Goal: Information Seeking & Learning: Understand process/instructions

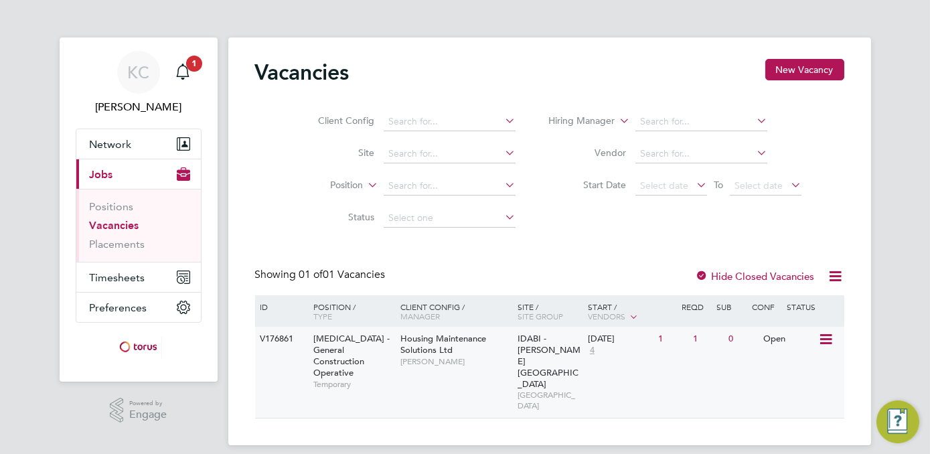
click at [348, 356] on span "HMS - General Construction Operative" at bounding box center [351, 356] width 76 height 46
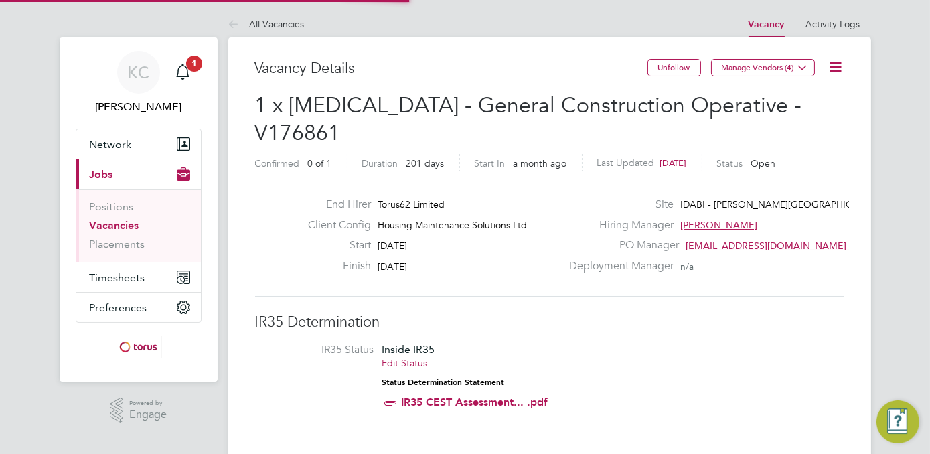
scroll to position [21, 288]
click at [835, 68] on icon at bounding box center [836, 67] width 17 height 17
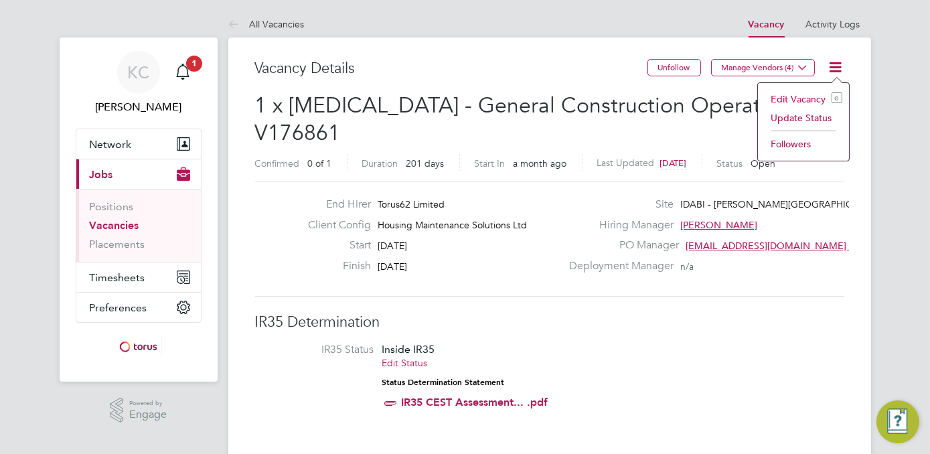
click at [698, 313] on h3 "IR35 Determination" at bounding box center [549, 322] width 589 height 19
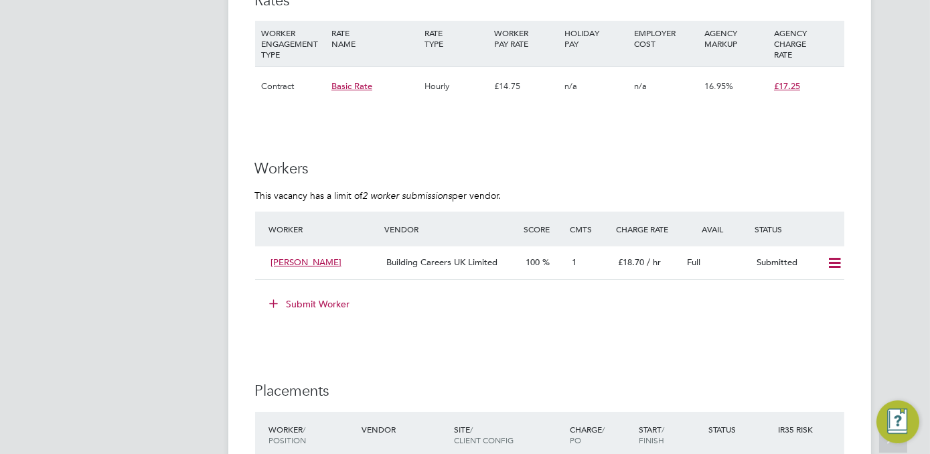
scroll to position [830, 0]
click at [836, 257] on icon at bounding box center [834, 262] width 17 height 11
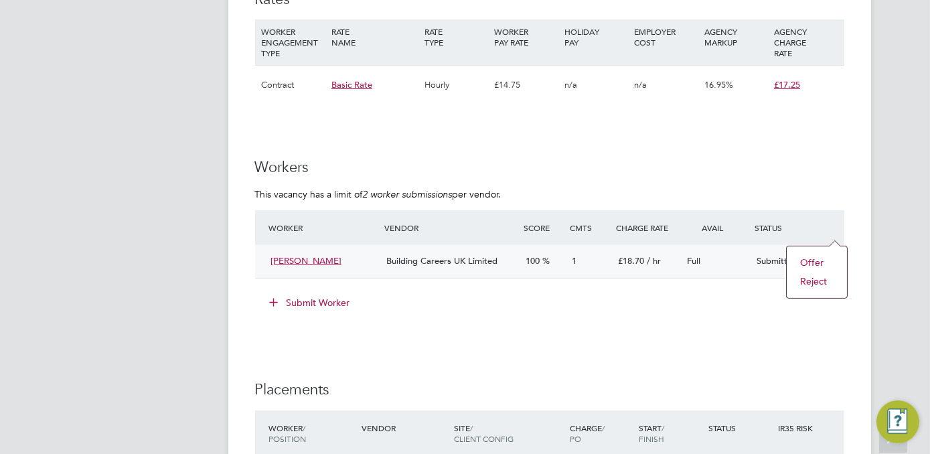
click at [810, 261] on li "Offer" at bounding box center [817, 262] width 47 height 19
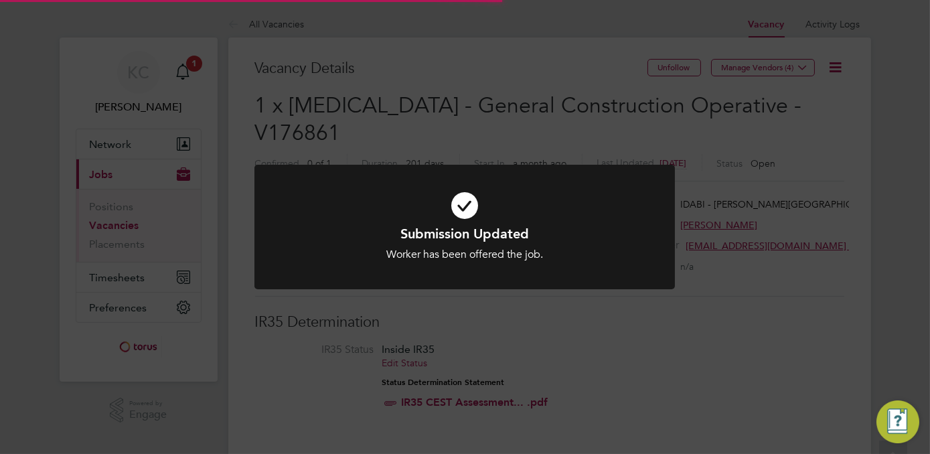
scroll to position [40, 94]
